Goal: Book appointment/travel/reservation

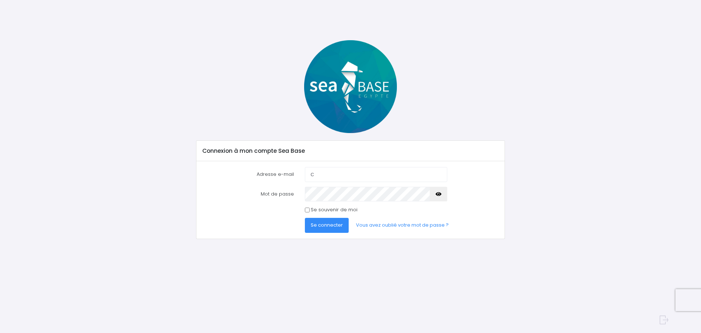
type input "[EMAIL_ADDRESS][DOMAIN_NAME]"
click at [435, 195] on button "button" at bounding box center [439, 194] width 18 height 15
click at [329, 223] on span "Se connecter" at bounding box center [327, 224] width 32 height 7
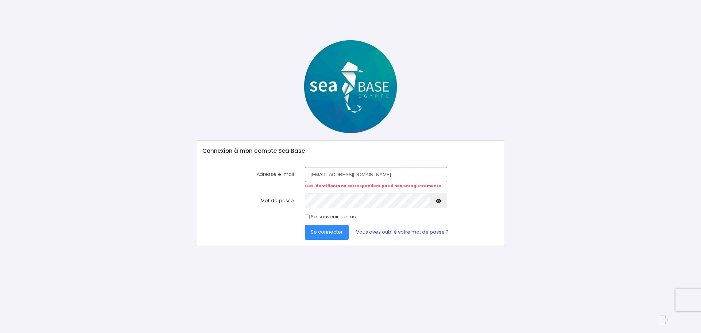
click at [377, 234] on link "Vous avez oublié votre mot de passe ?" at bounding box center [402, 232] width 104 height 15
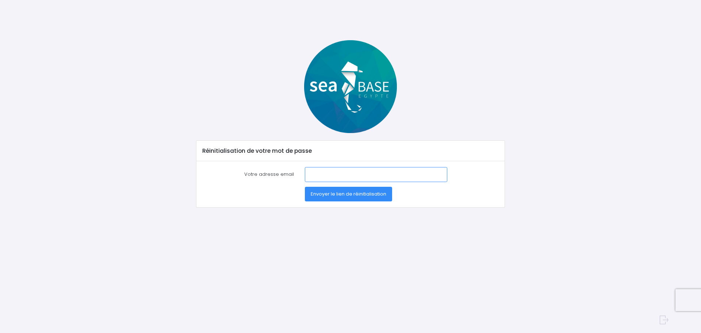
click at [329, 179] on input "Votre adresse email" at bounding box center [376, 174] width 142 height 15
type input "cuisinesreferences.katell@gmail.com"
click at [348, 193] on span "Envoyer le lien de réinitialisation" at bounding box center [349, 193] width 76 height 7
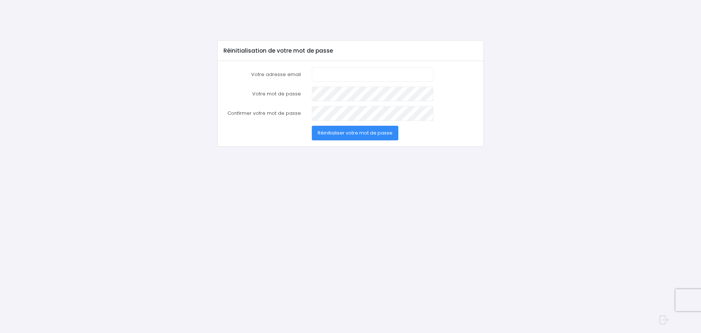
click at [339, 77] on input "Votre adresse email" at bounding box center [373, 74] width 122 height 15
type input "[EMAIL_ADDRESS][DOMAIN_NAME]"
click at [329, 134] on span "Réinitialiser votre mot de passe" at bounding box center [355, 132] width 75 height 7
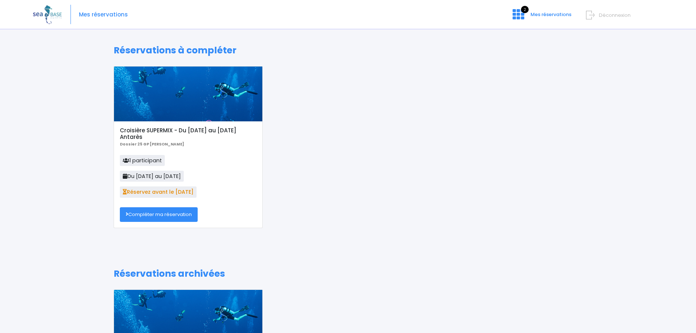
scroll to position [37, 0]
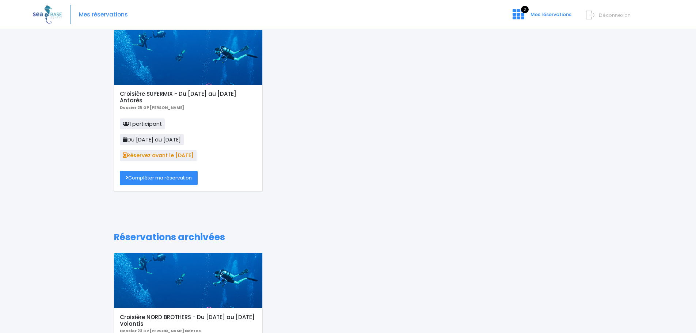
click at [167, 176] on link "Compléter ma réservation" at bounding box center [159, 178] width 78 height 15
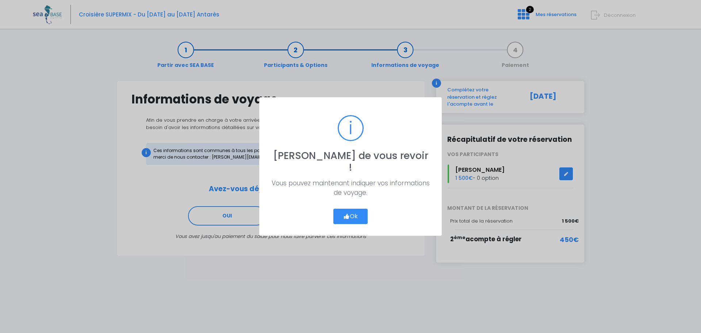
click at [351, 213] on button "Ok" at bounding box center [351, 216] width 34 height 15
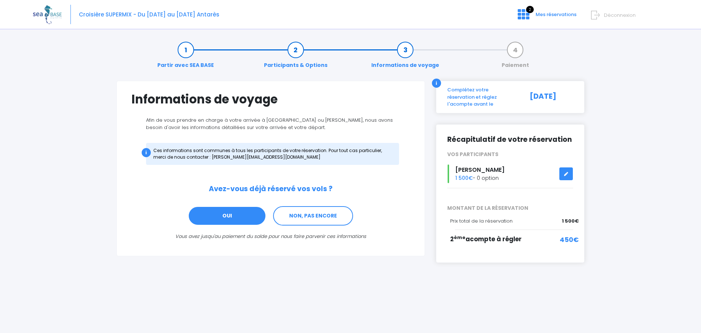
click at [225, 217] on link "OUI" at bounding box center [227, 216] width 78 height 20
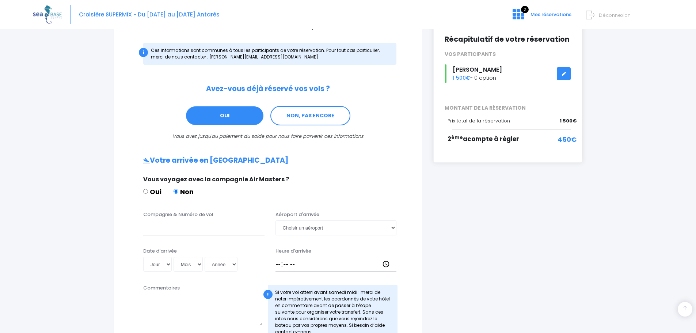
scroll to position [92, 0]
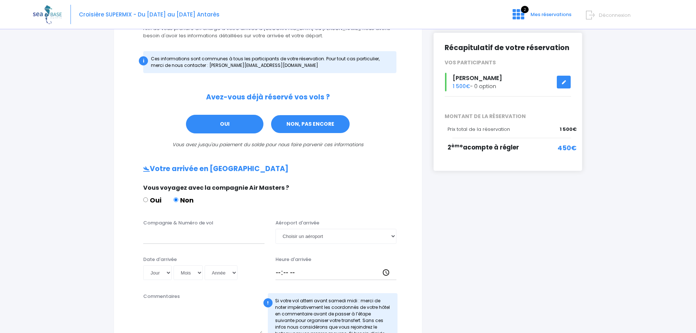
click at [303, 130] on link "NON, PAS ENCORE" at bounding box center [310, 124] width 80 height 20
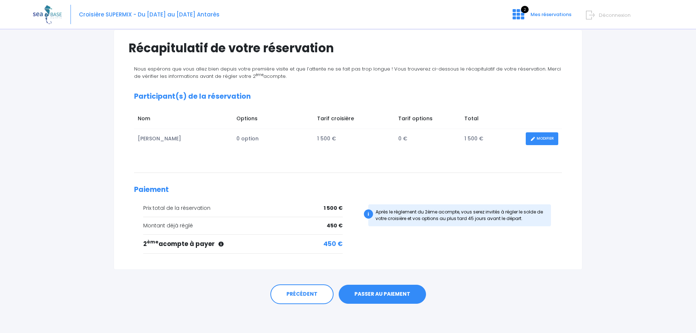
scroll to position [52, 0]
click at [372, 297] on link "PASSER AU PAIEMENT" at bounding box center [382, 293] width 87 height 19
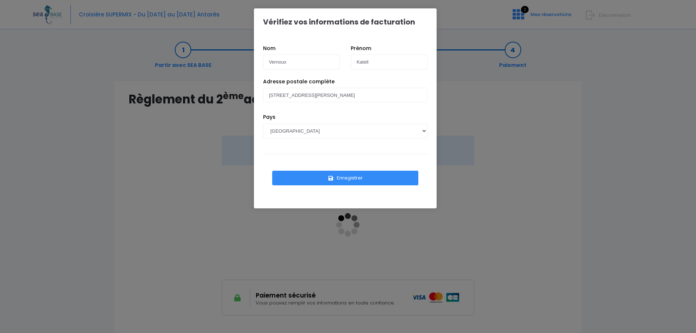
click at [345, 178] on button "Enregistrer" at bounding box center [345, 178] width 146 height 15
